Goal: Find specific page/section: Find specific page/section

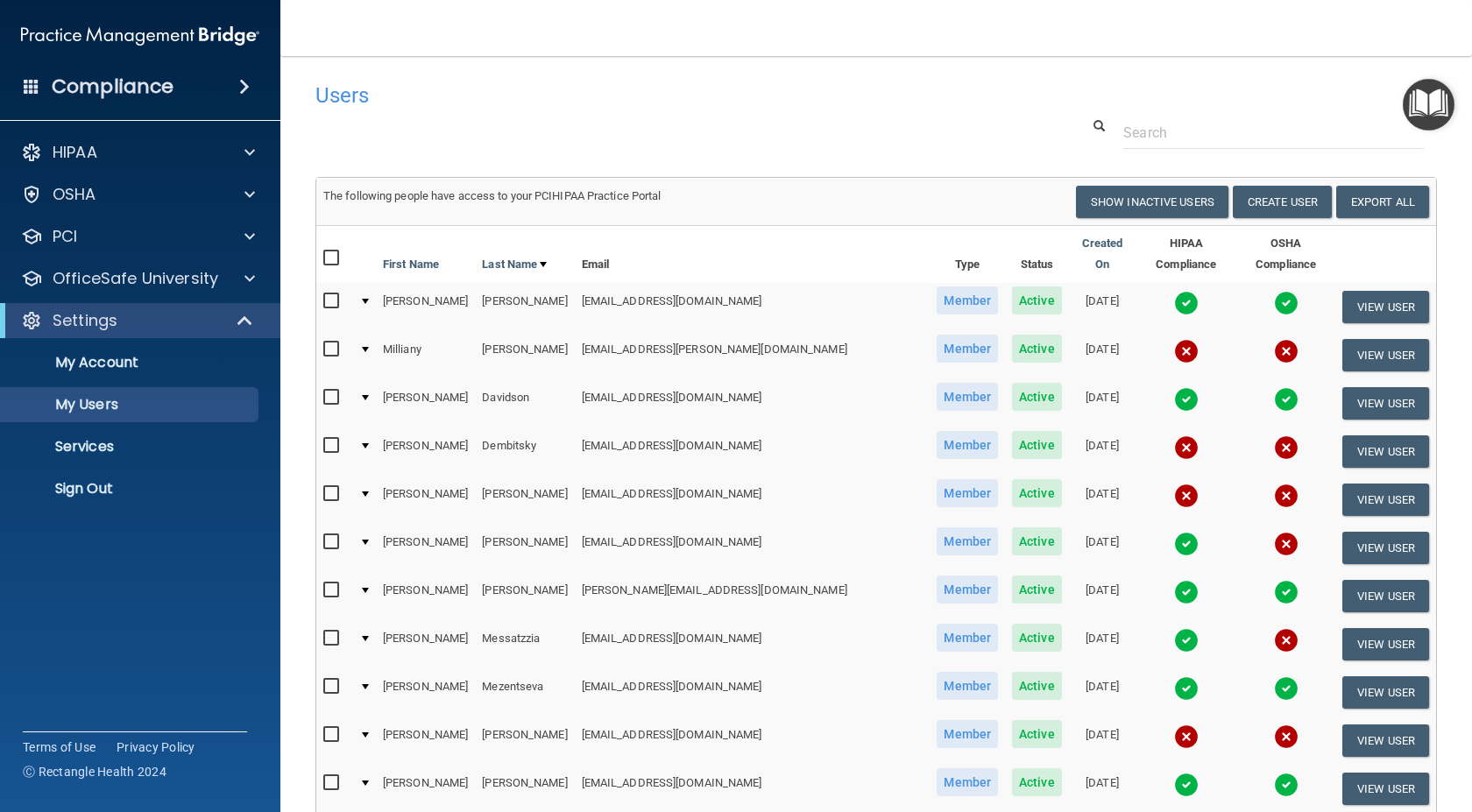
select select "20"
click at [100, 406] on p "My Users" at bounding box center [130, 405] width 240 height 18
click at [247, 146] on span at bounding box center [249, 152] width 11 height 21
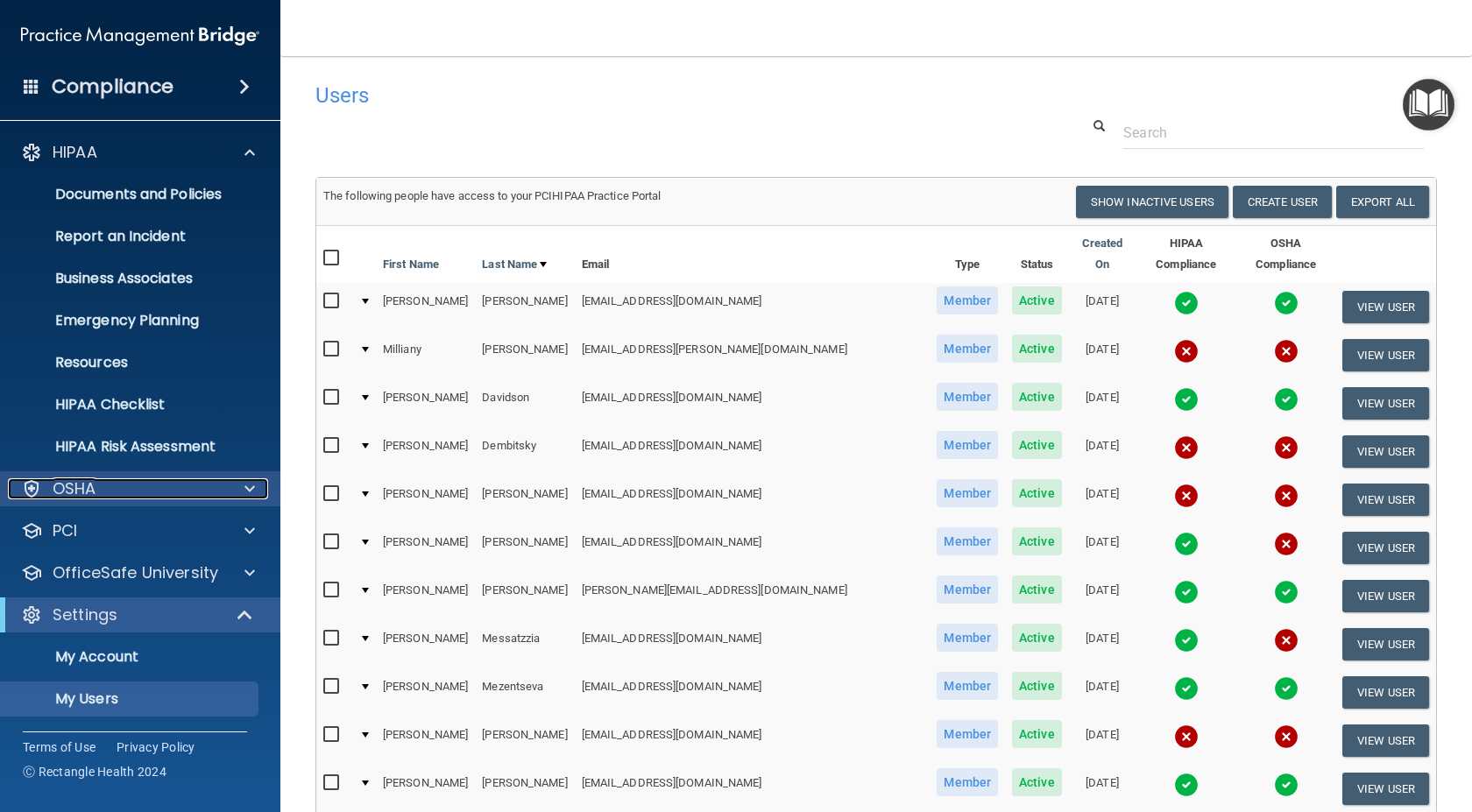
click at [250, 491] on span at bounding box center [249, 488] width 11 height 21
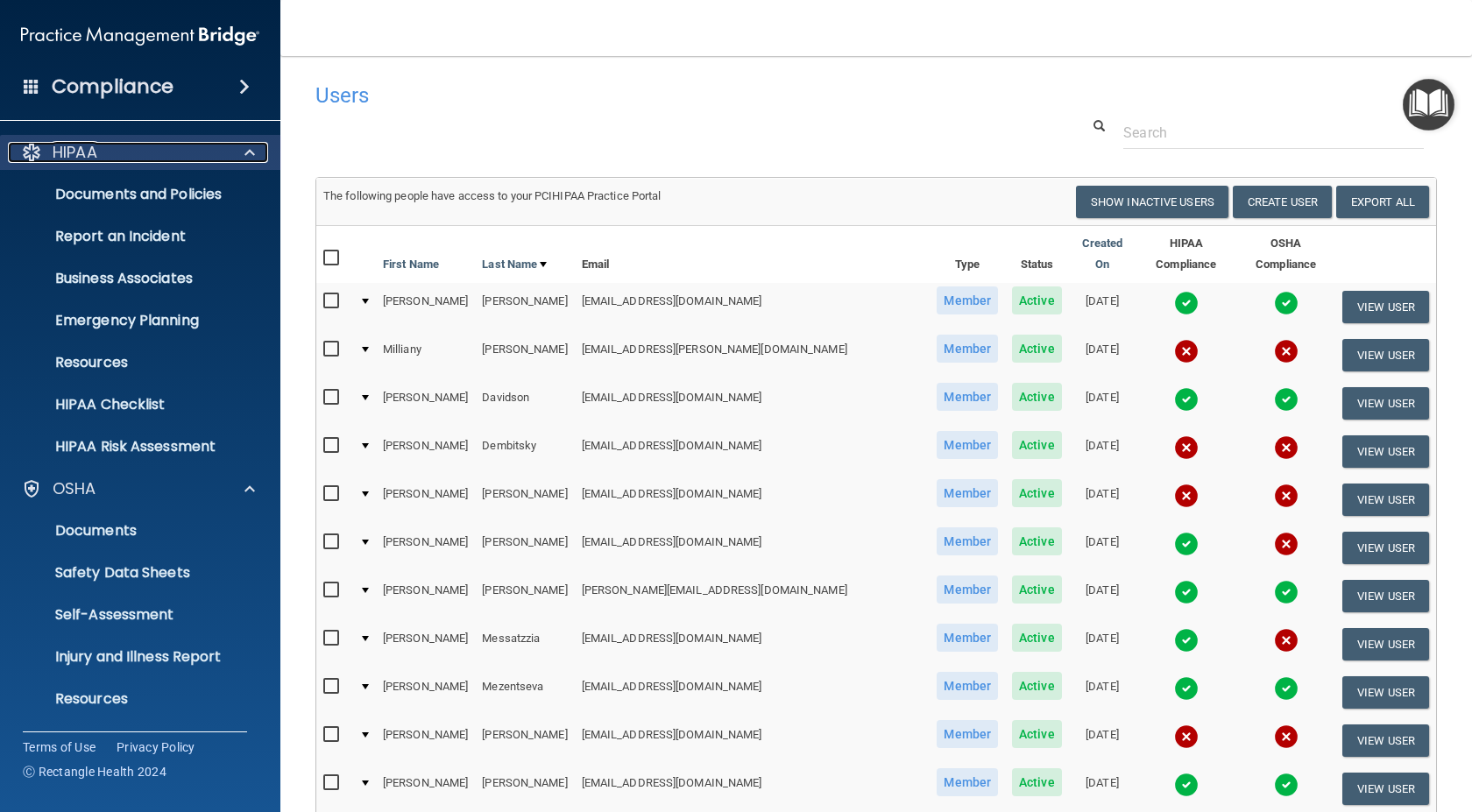
click at [69, 150] on p "HIPAA" at bounding box center [75, 152] width 45 height 21
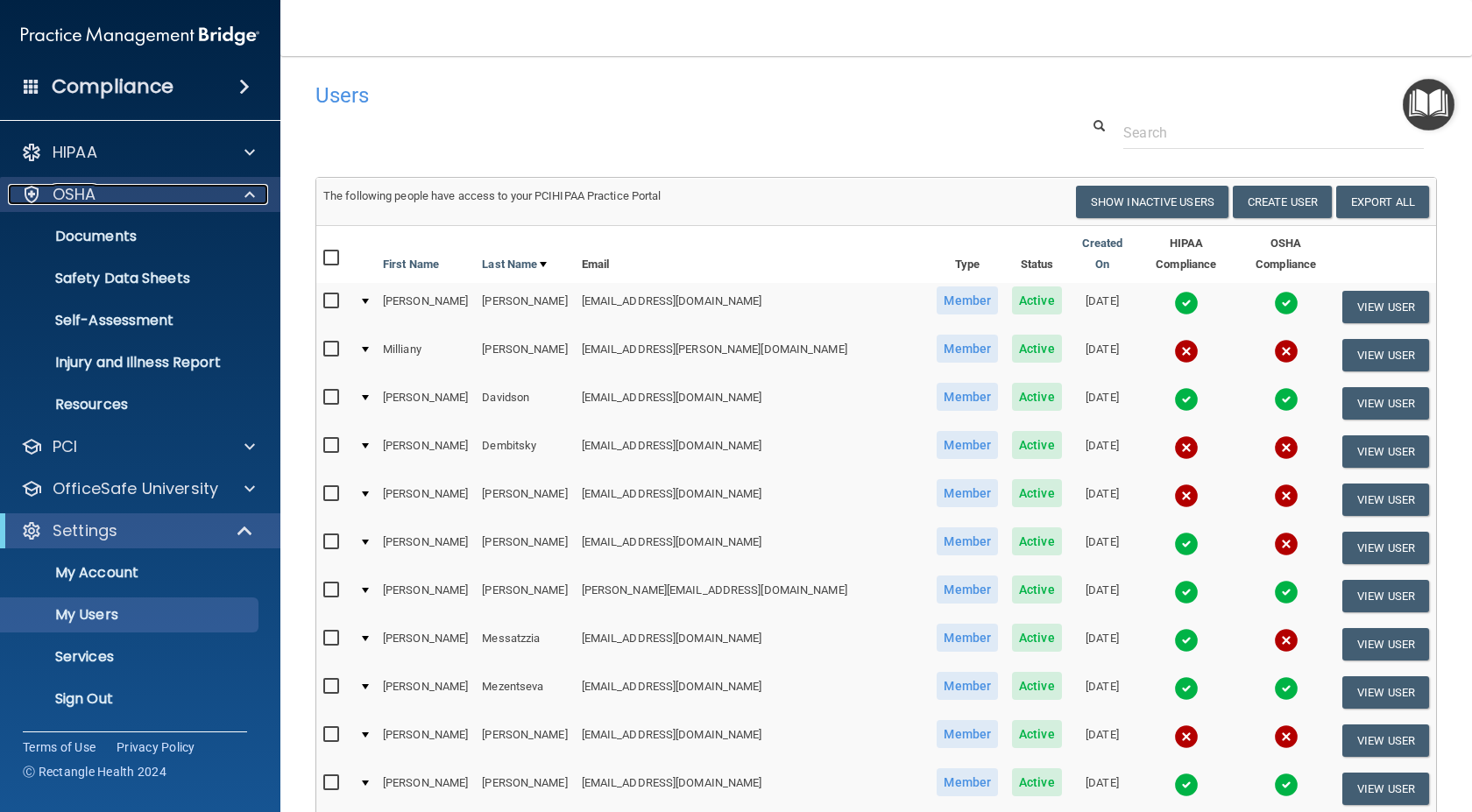
click at [101, 193] on div "OSHA" at bounding box center [116, 194] width 218 height 21
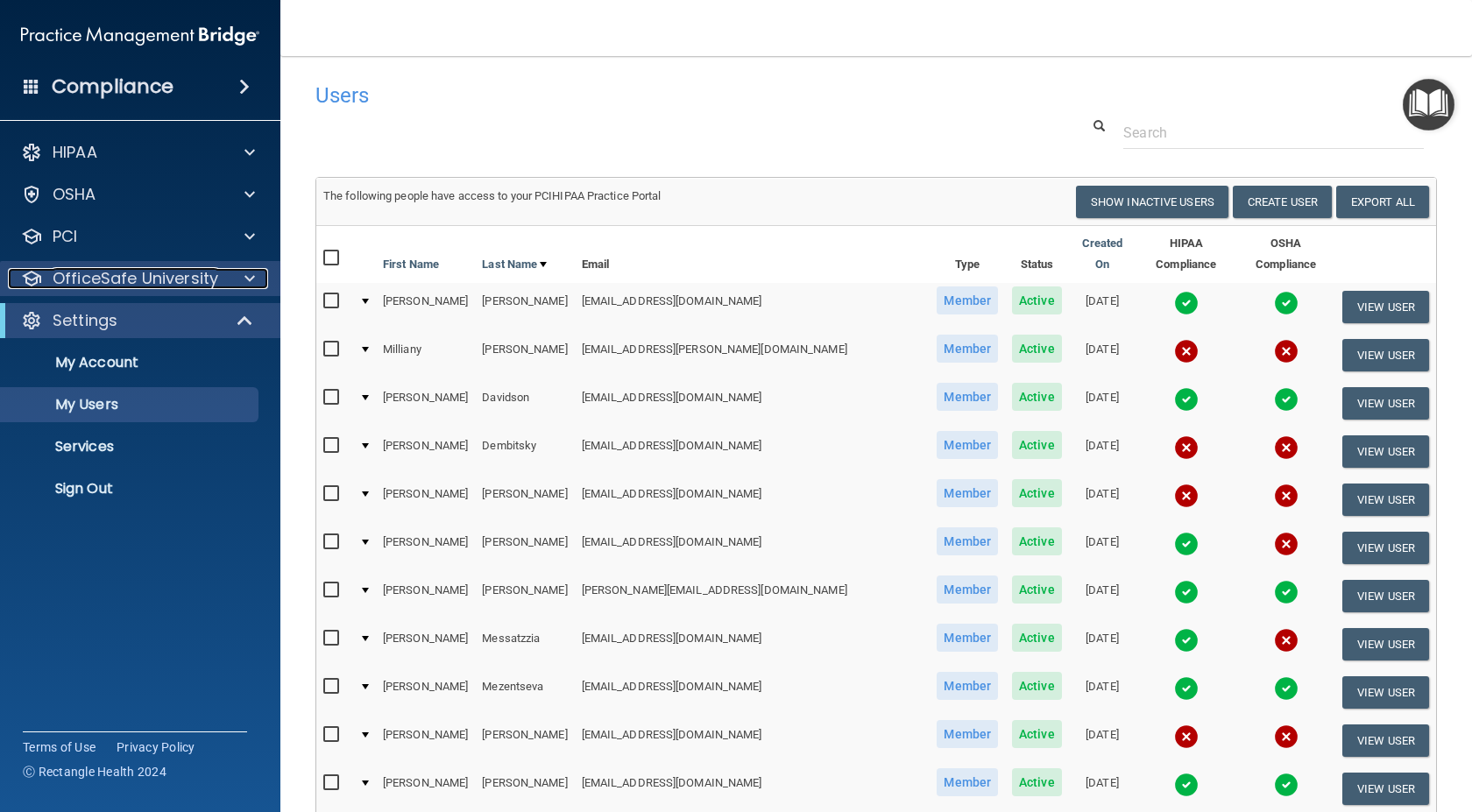
click at [251, 283] on span at bounding box center [249, 278] width 11 height 21
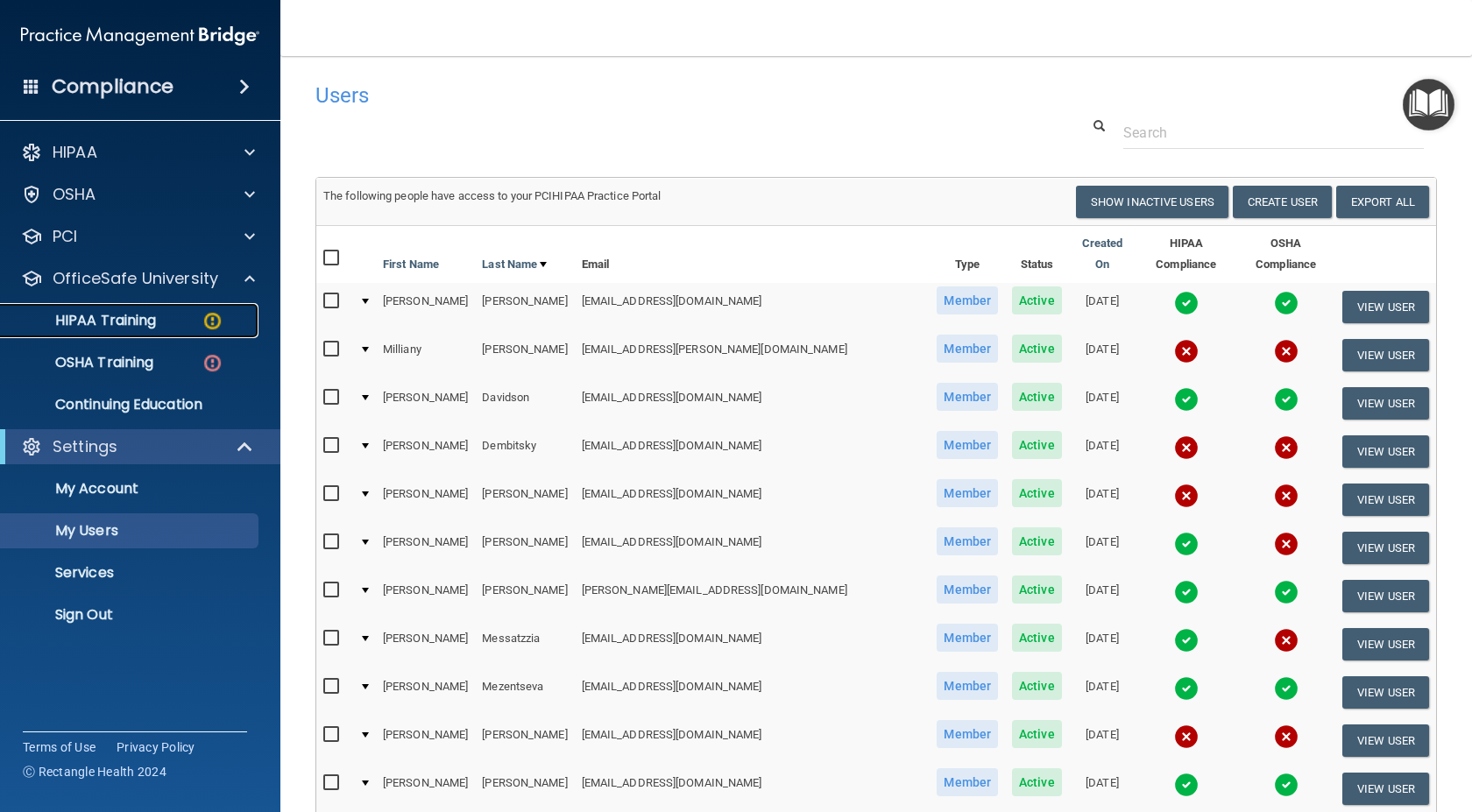
click at [118, 322] on p "HIPAA Training" at bounding box center [82, 321] width 144 height 18
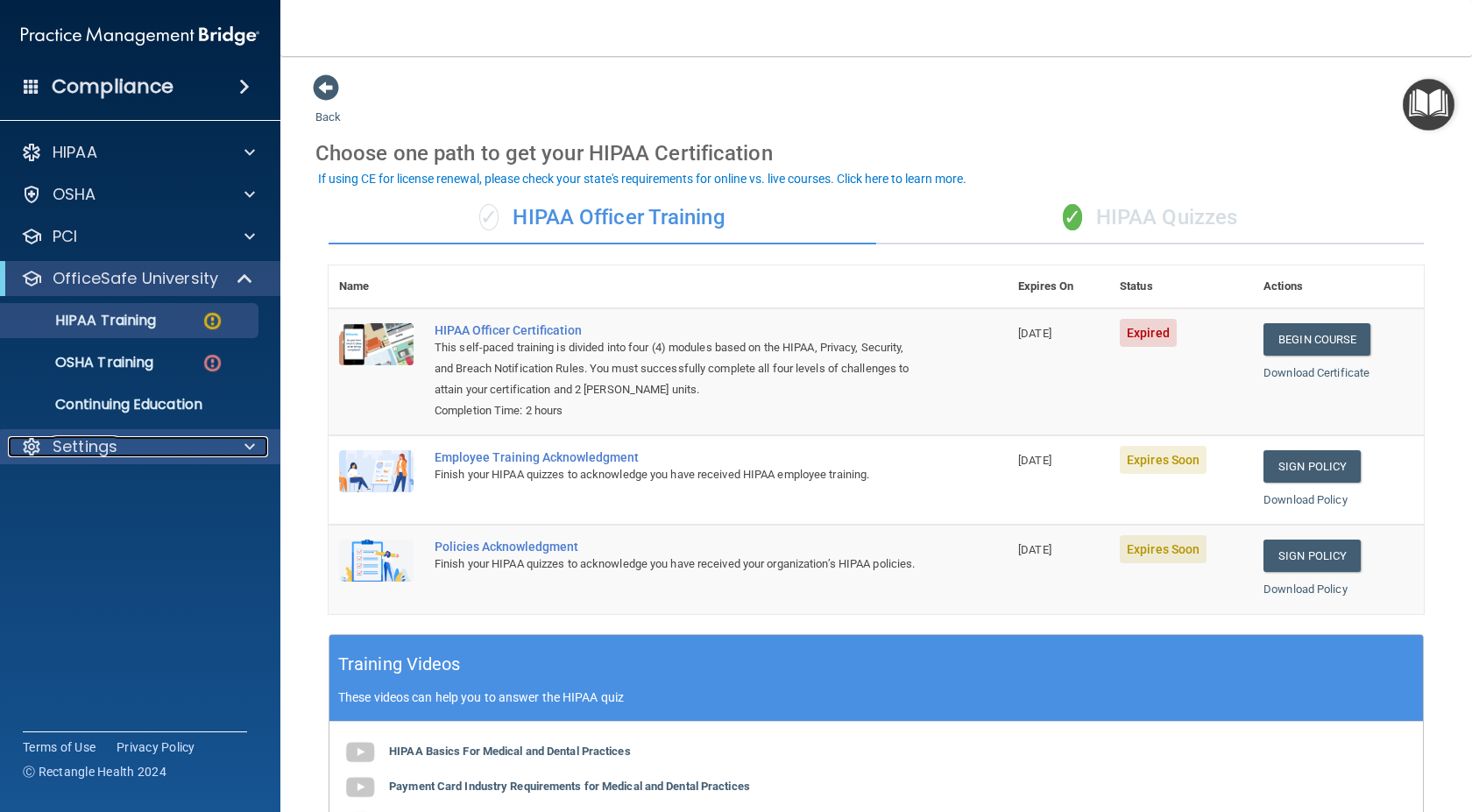
click at [80, 443] on p "Settings" at bounding box center [84, 446] width 65 height 21
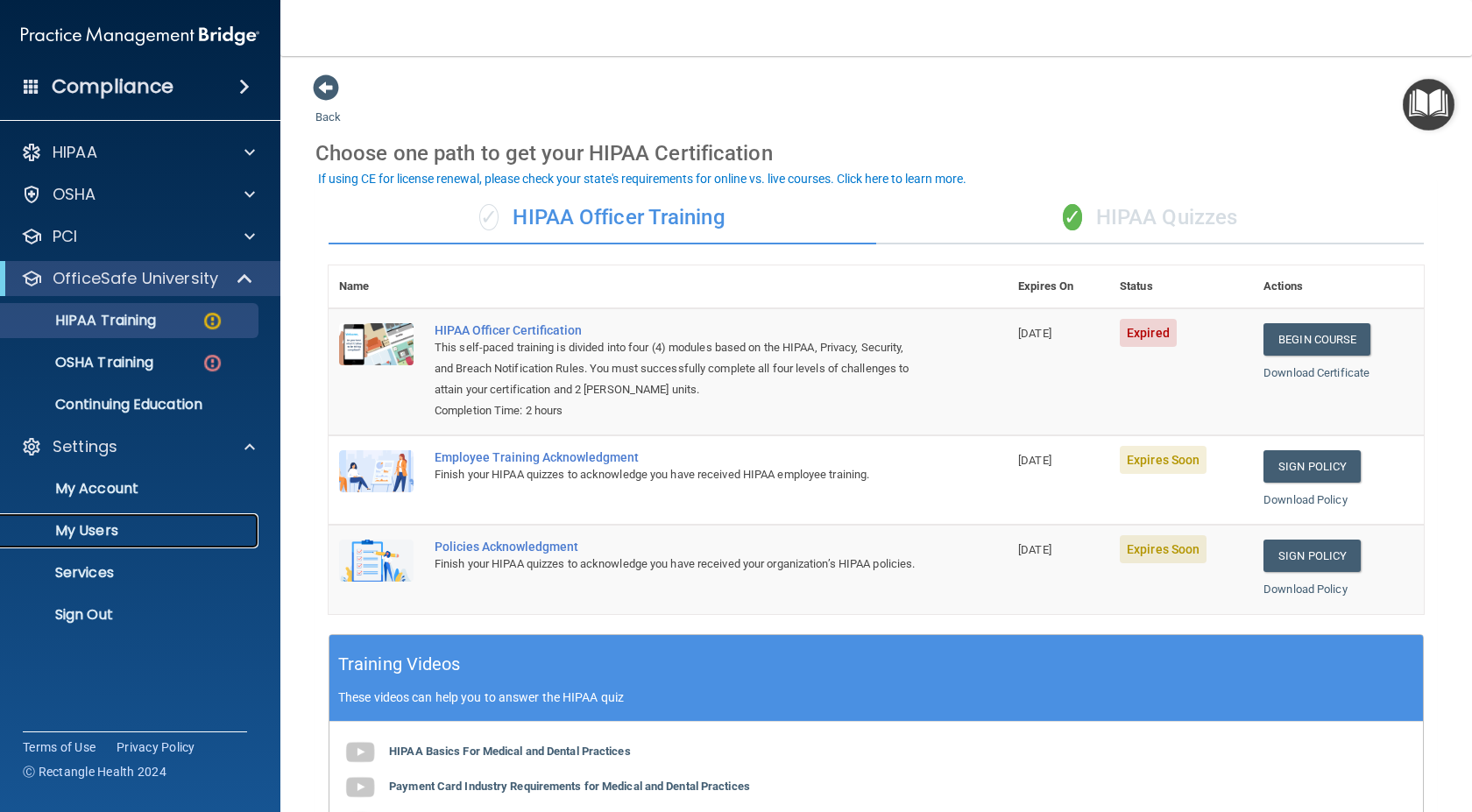
click at [92, 528] on p "My Users" at bounding box center [130, 531] width 240 height 18
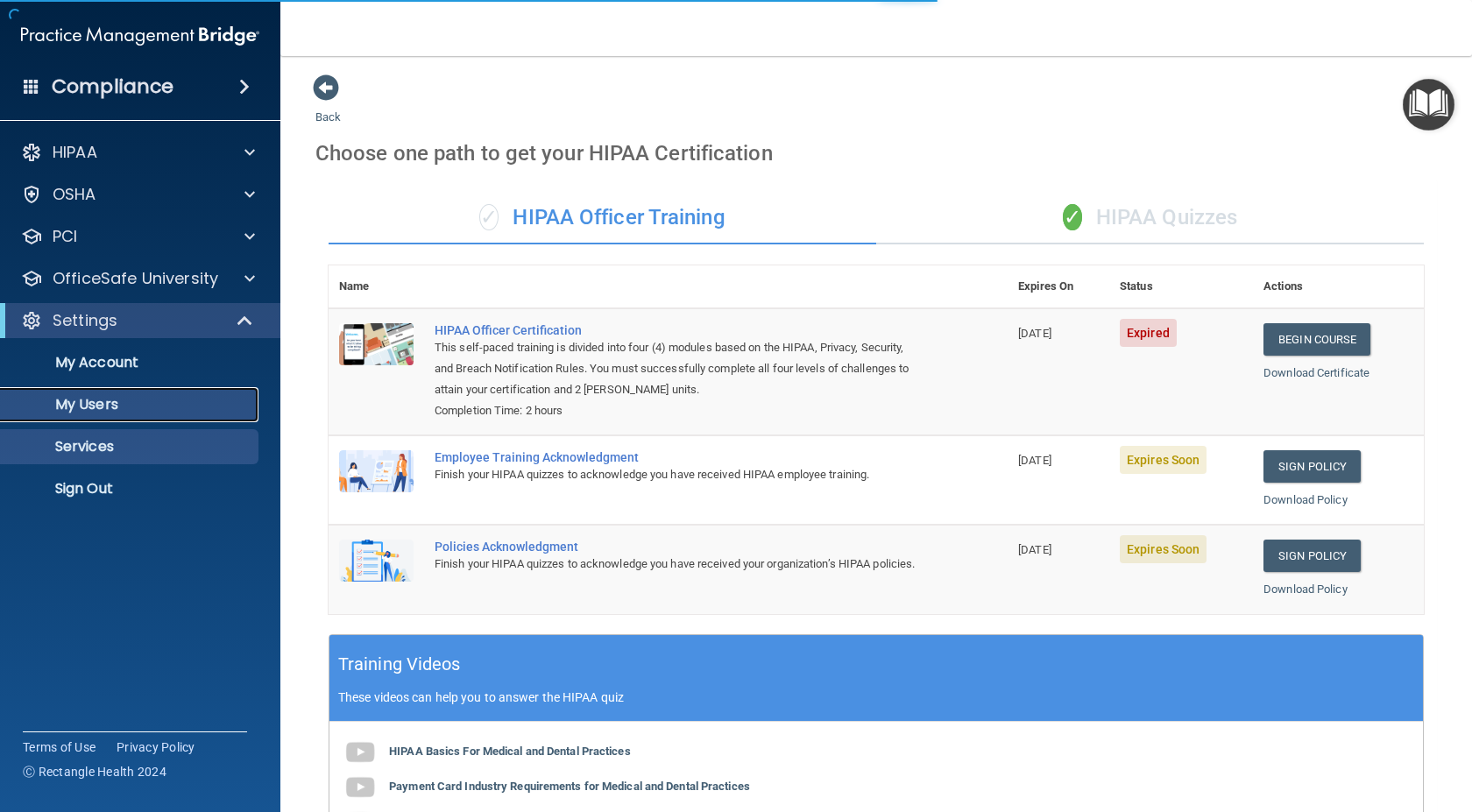
select select "20"
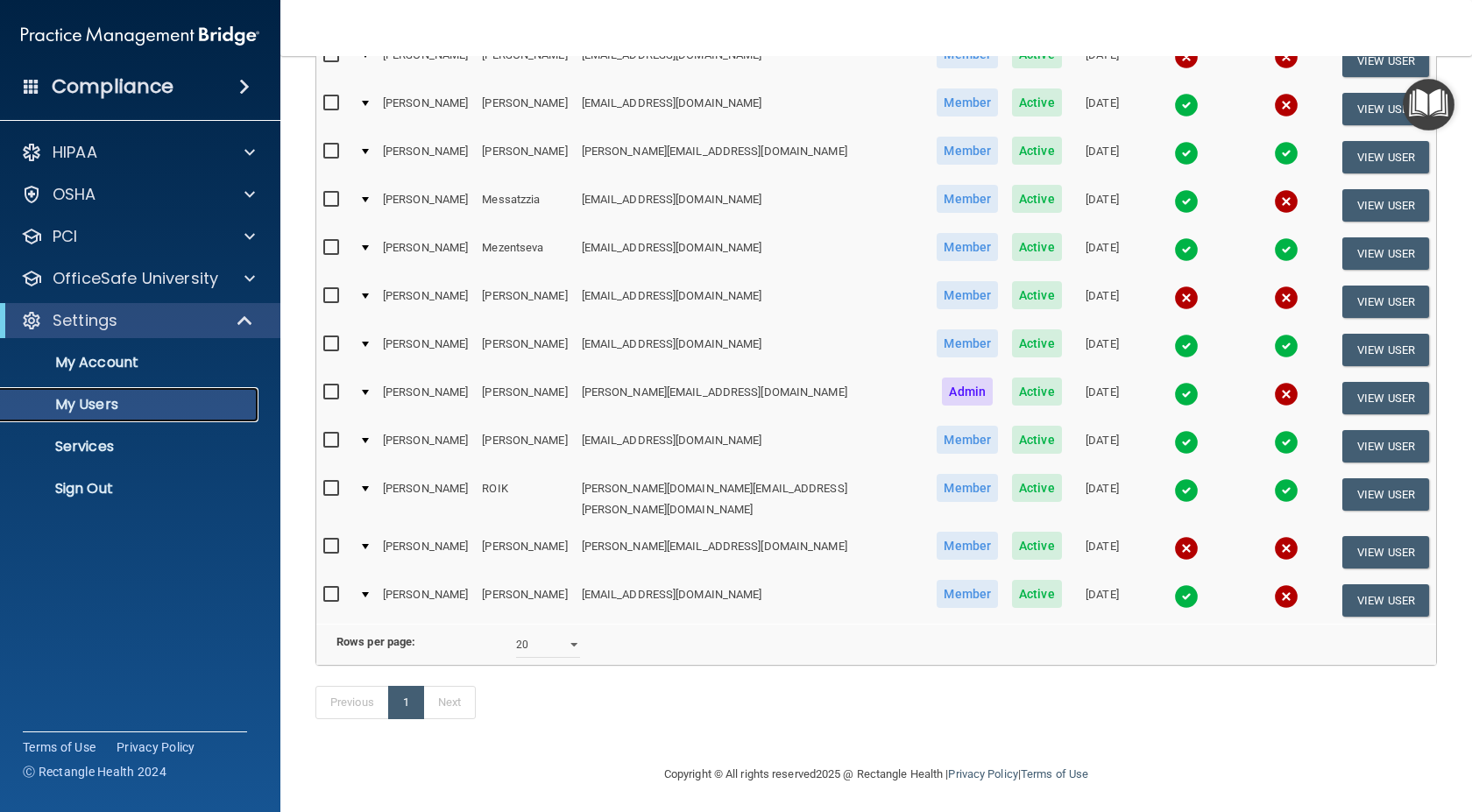
scroll to position [445, 0]
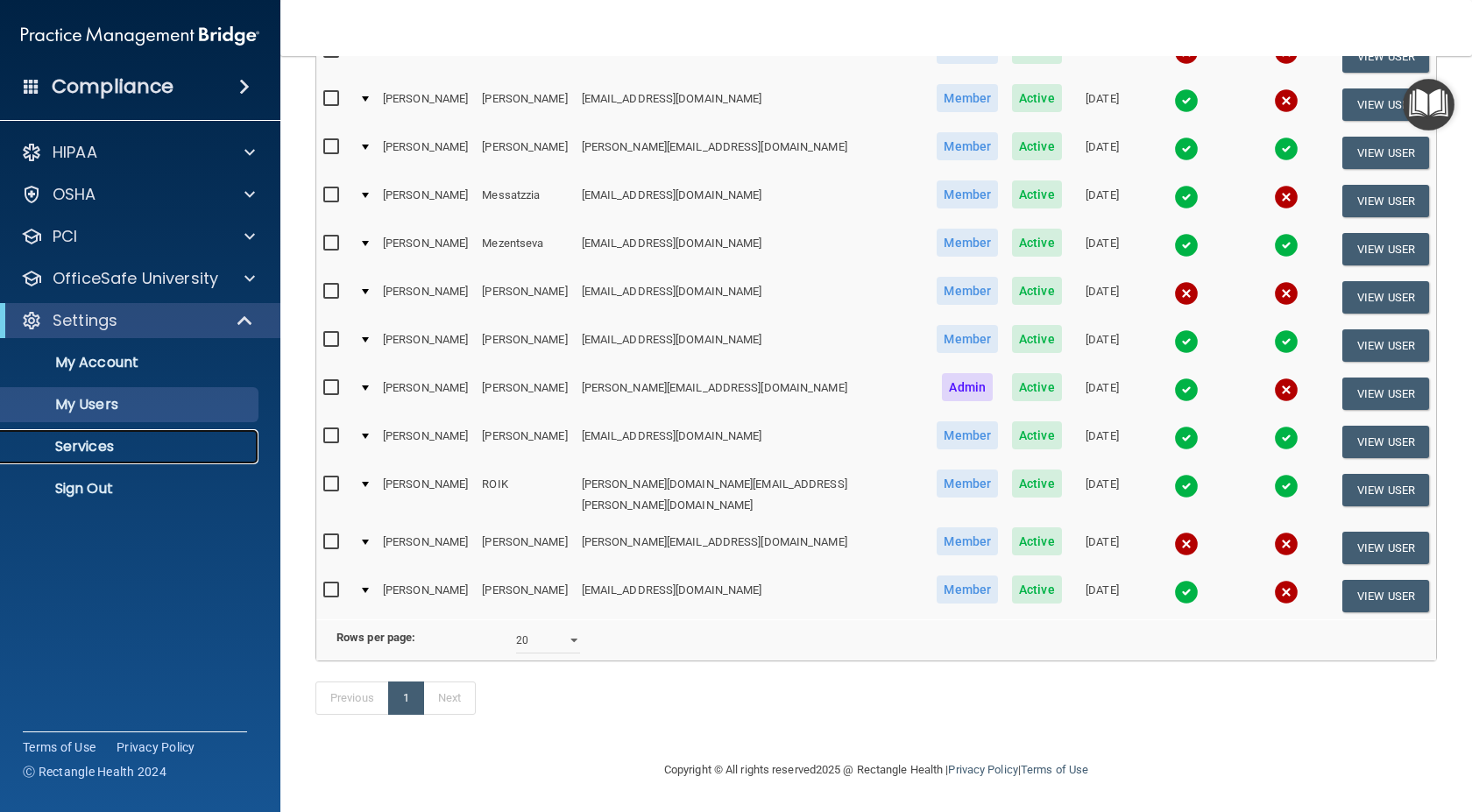
click at [111, 447] on p "Services" at bounding box center [130, 447] width 240 height 18
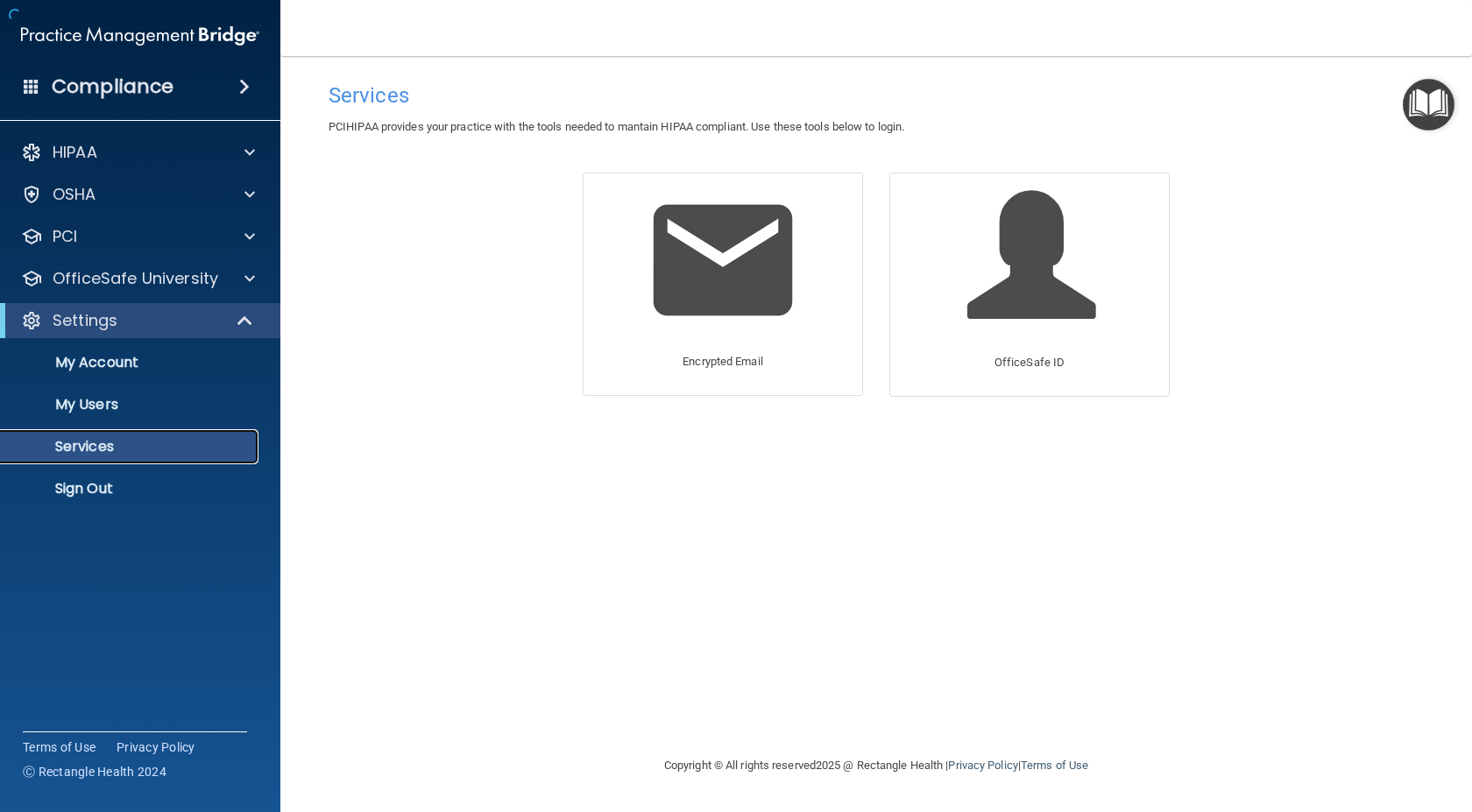
click at [79, 448] on p "Services" at bounding box center [130, 447] width 240 height 18
click at [83, 240] on div "PCI" at bounding box center [116, 236] width 218 height 21
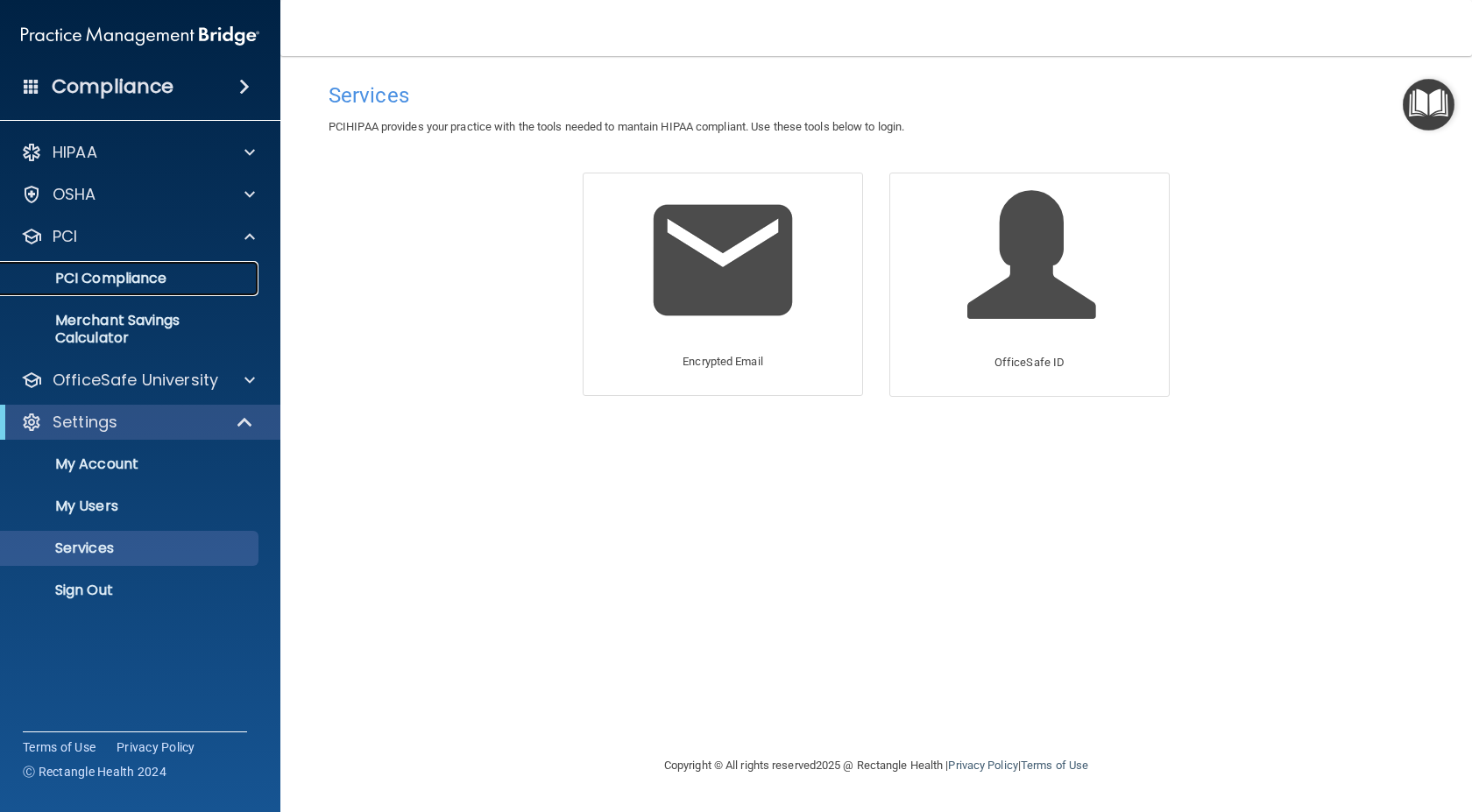
click at [128, 283] on p "PCI Compliance" at bounding box center [130, 278] width 240 height 18
